Goal: Book appointment/travel/reservation

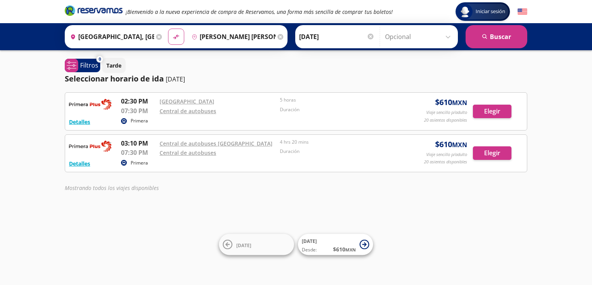
click at [317, 39] on input "[DATE]" at bounding box center [337, 36] width 76 height 19
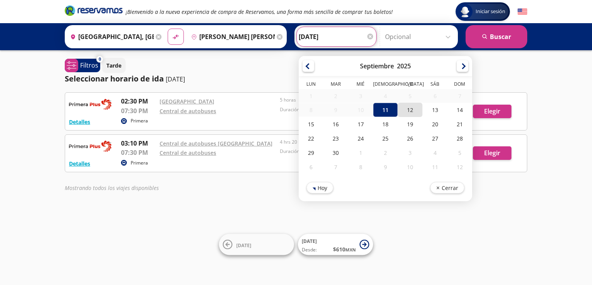
click at [406, 110] on div "12" at bounding box center [410, 110] width 25 height 14
type input "[DATE]"
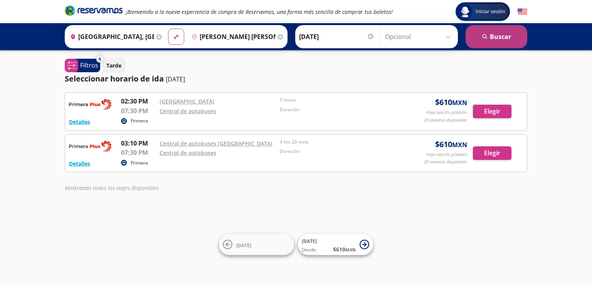
click at [487, 37] on icon "search" at bounding box center [485, 37] width 6 height 6
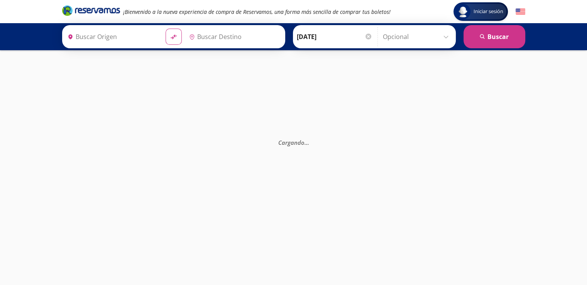
type input "[PERSON_NAME] [PERSON_NAME], [GEOGRAPHIC_DATA]"
type input "[GEOGRAPHIC_DATA], [GEOGRAPHIC_DATA]"
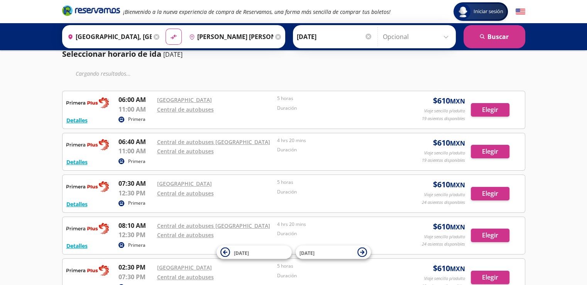
scroll to position [39, 0]
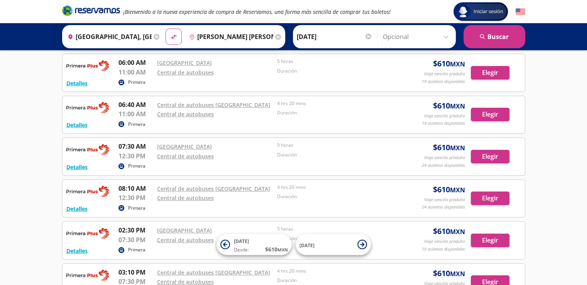
click at [275, 36] on icon at bounding box center [278, 37] width 6 height 6
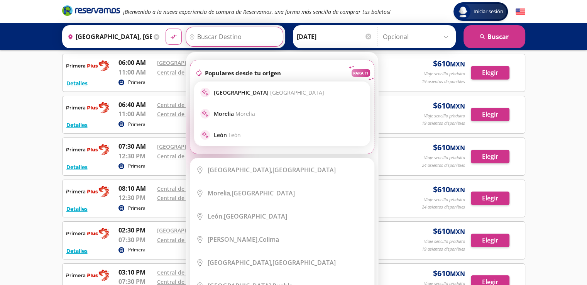
scroll to position [0, 0]
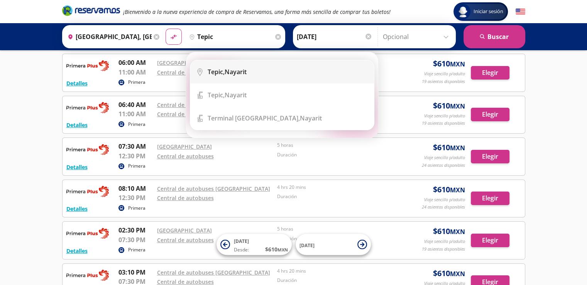
click at [228, 71] on div "Tepic, Nayarit" at bounding box center [226, 71] width 39 height 8
type input "Tepic, Nayarit"
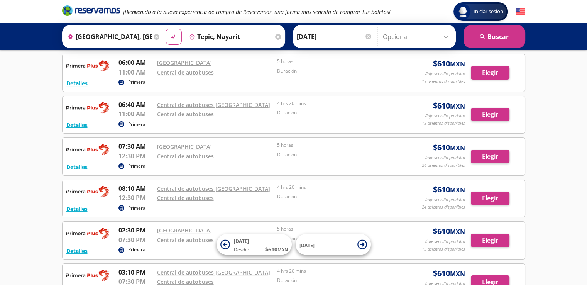
click at [248, 38] on input "Tepic, Nayarit" at bounding box center [229, 36] width 87 height 19
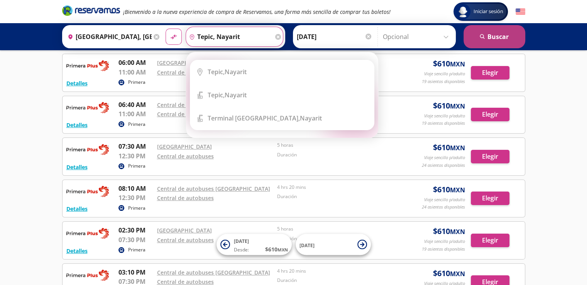
click at [494, 35] on button "search [GEOGRAPHIC_DATA]" at bounding box center [494, 36] width 62 height 23
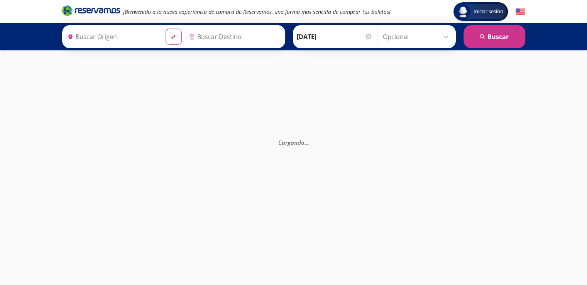
type input "[GEOGRAPHIC_DATA], [GEOGRAPHIC_DATA]"
type input "Tepic, Nayarit"
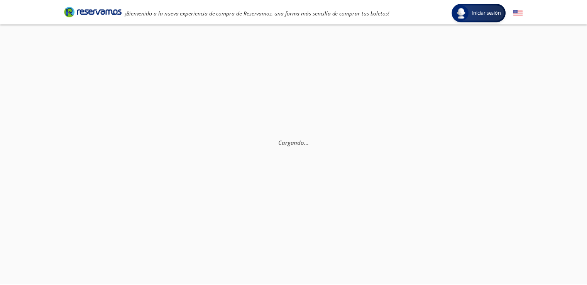
scroll to position [39, 0]
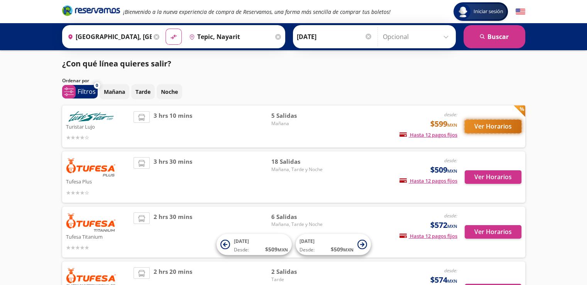
click at [480, 131] on button "Ver Horarios" at bounding box center [492, 126] width 57 height 13
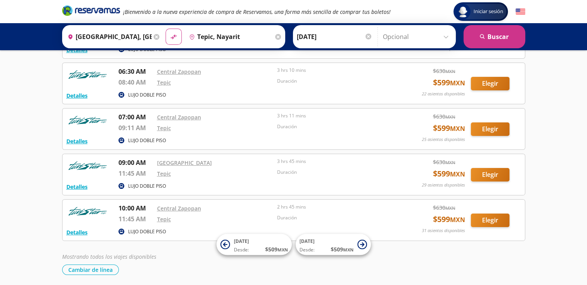
scroll to position [77, 0]
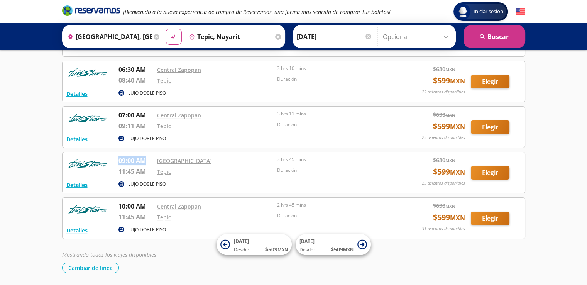
drag, startPoint x: 119, startPoint y: 162, endPoint x: 143, endPoint y: 162, distance: 24.3
click at [143, 162] on p "09:00 AM" at bounding box center [135, 160] width 35 height 9
click at [209, 180] on div "LUJO DOBLE PISO" at bounding box center [255, 184] width 275 height 9
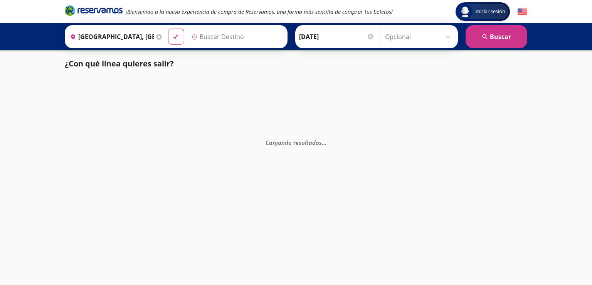
type input "Colima, Colima"
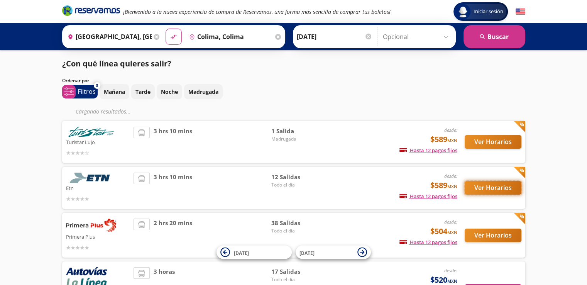
click at [489, 189] on button "Ver Horarios" at bounding box center [492, 187] width 57 height 13
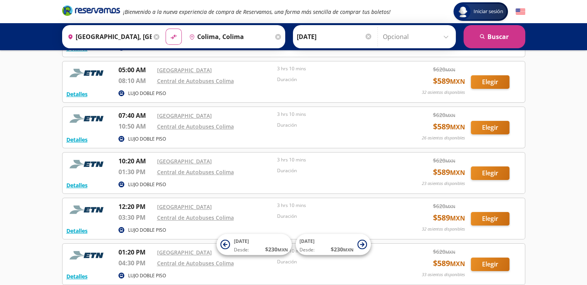
scroll to position [77, 0]
